Goal: Navigation & Orientation: Find specific page/section

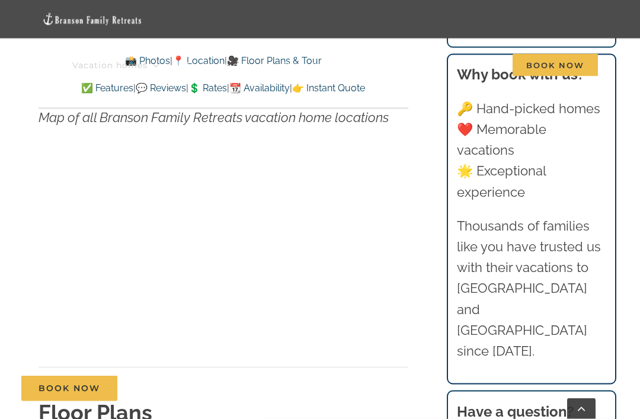
scroll to position [3773, 0]
click at [298, 319] on div "Map of all Branson Family Retreats vacation home locations" at bounding box center [224, 229] width 370 height 337
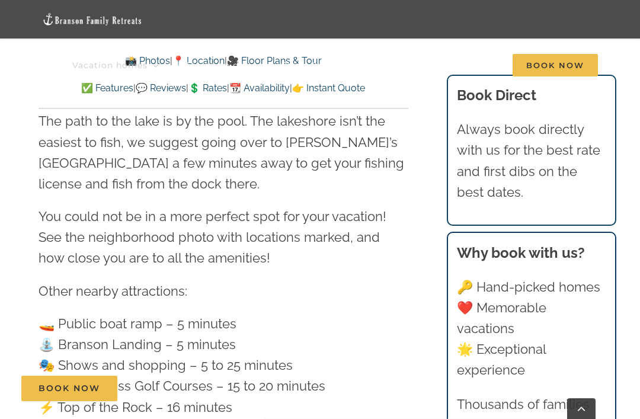
scroll to position [3284, 0]
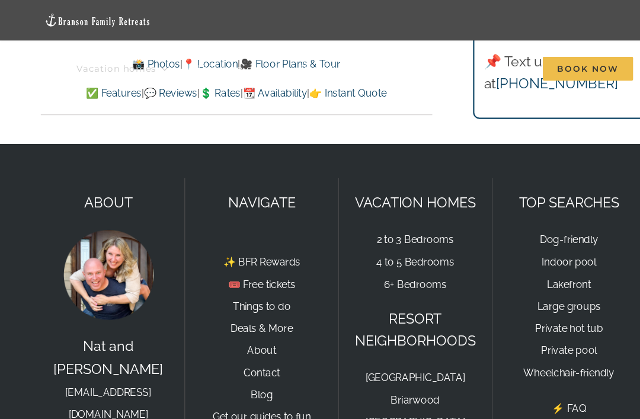
scroll to position [8356, 0]
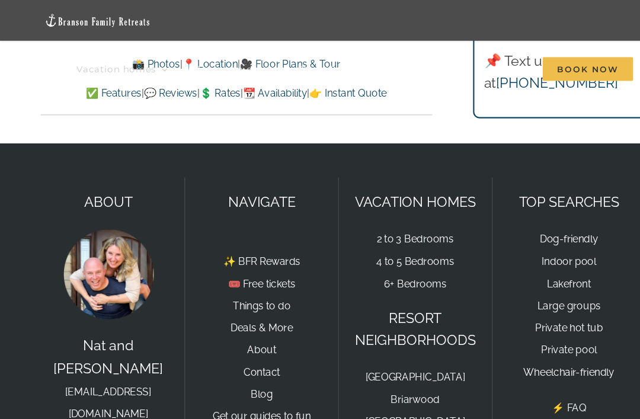
click at [401, 242] on link "4 to 5 Bedrooms" at bounding box center [392, 247] width 73 height 11
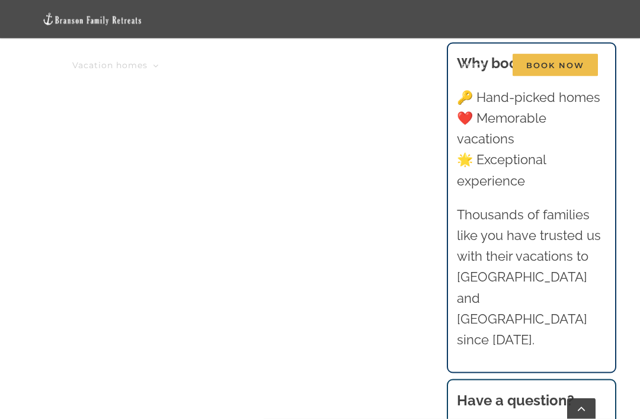
scroll to position [1029, 0]
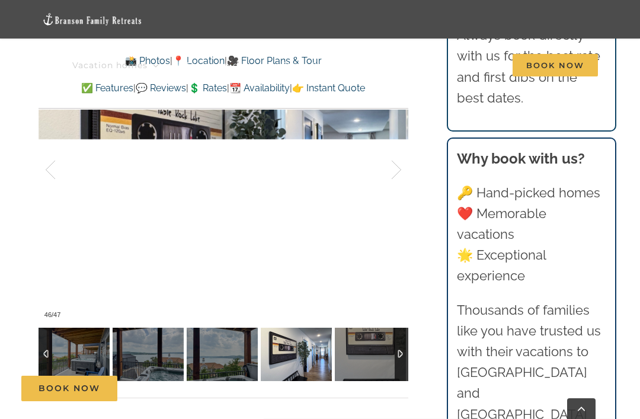
scroll to position [811, 0]
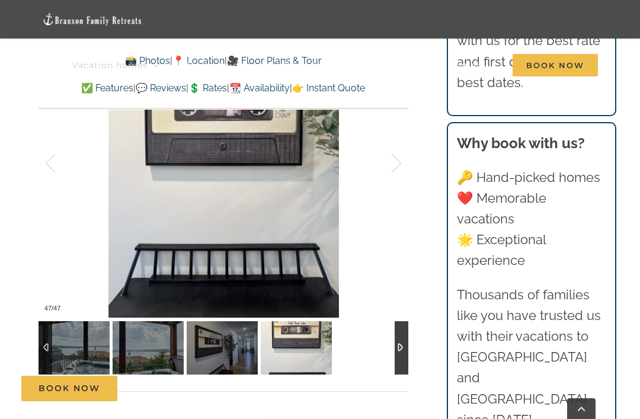
click at [365, 363] on div at bounding box center [224, 347] width 370 height 53
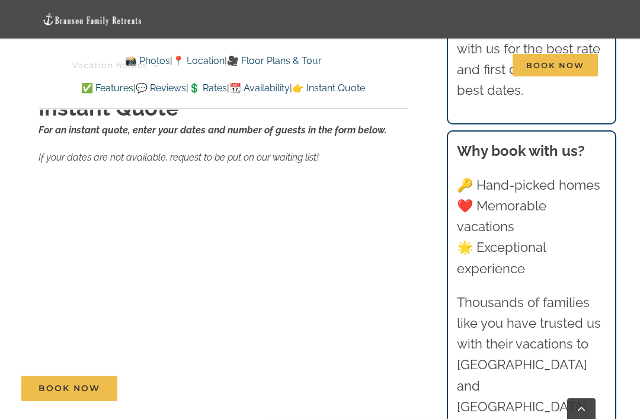
scroll to position [7550, 0]
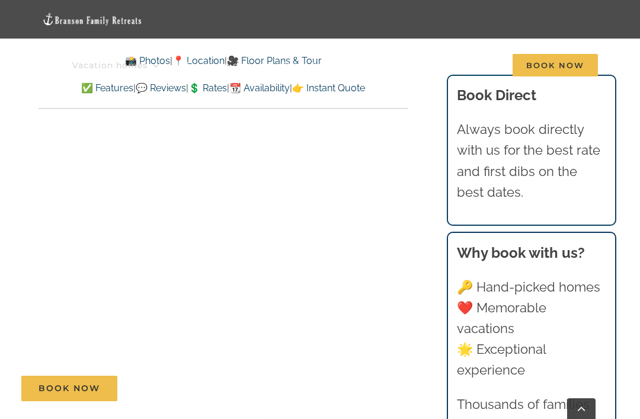
scroll to position [7631, 0]
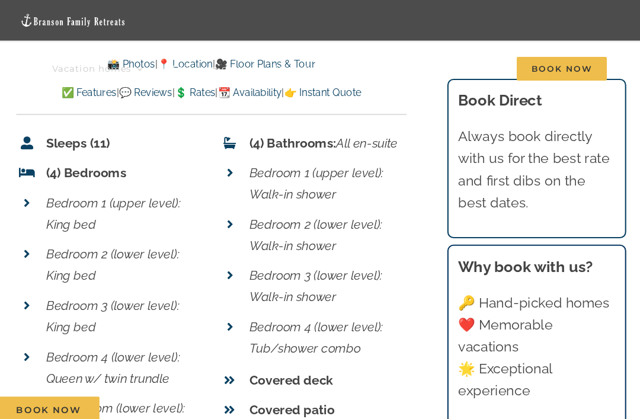
scroll to position [4305, 0]
